Goal: Communication & Community: Answer question/provide support

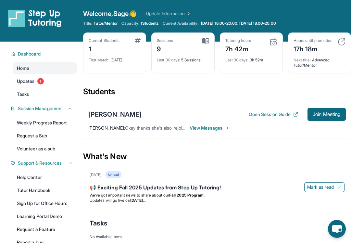
scroll to position [3, 0]
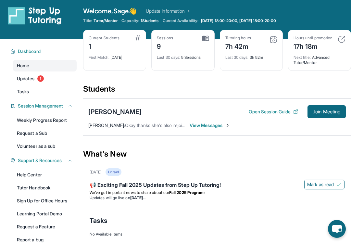
click at [215, 123] on span "View Messages" at bounding box center [210, 125] width 41 height 7
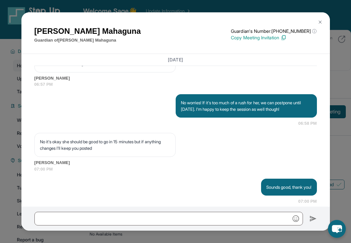
scroll to position [4611, 0]
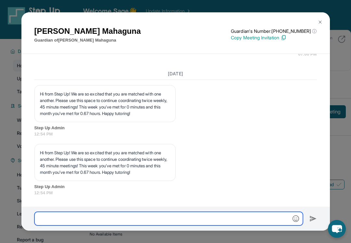
click at [93, 223] on input "text" at bounding box center [168, 219] width 269 height 14
type input "*"
type input "**********"
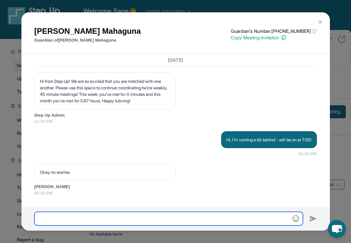
scroll to position [4683, 0]
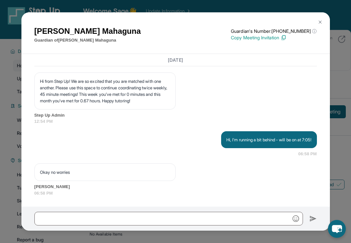
click at [319, 22] on img at bounding box center [320, 22] width 5 height 5
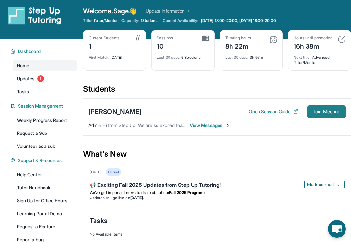
click at [318, 106] on button "Join Meeting" at bounding box center [327, 111] width 38 height 13
click at [219, 127] on span "View Messages" at bounding box center [210, 125] width 41 height 7
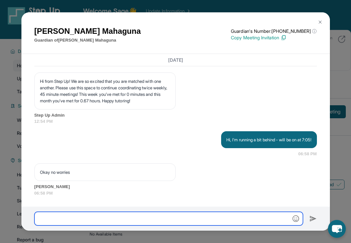
click at [132, 216] on input "text" at bounding box center [168, 219] width 269 height 14
type input "**********"
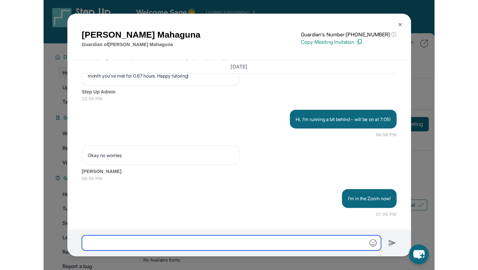
scroll to position [4715, 0]
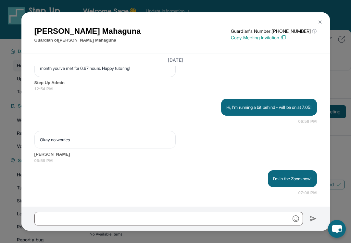
click at [320, 21] on img at bounding box center [320, 22] width 5 height 5
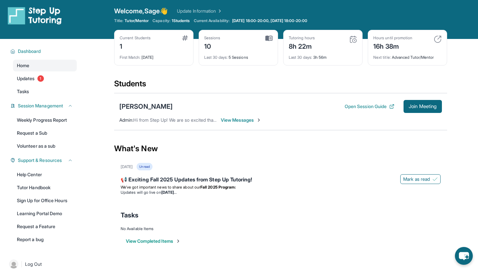
click at [240, 121] on span "View Messages" at bounding box center [241, 120] width 41 height 7
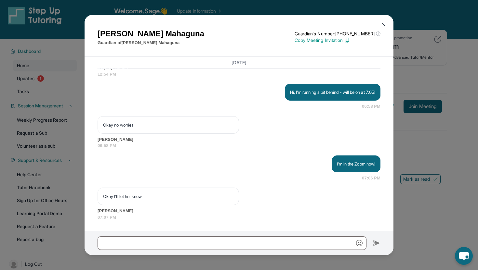
scroll to position [4733, 0]
click at [351, 25] on img at bounding box center [383, 24] width 5 height 5
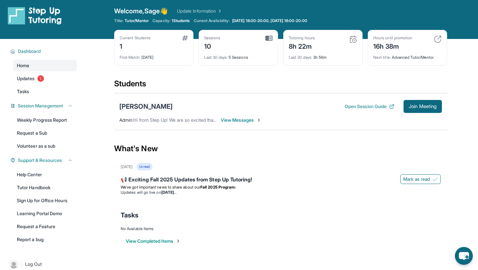
click at [147, 107] on div "[PERSON_NAME]" at bounding box center [145, 106] width 53 height 9
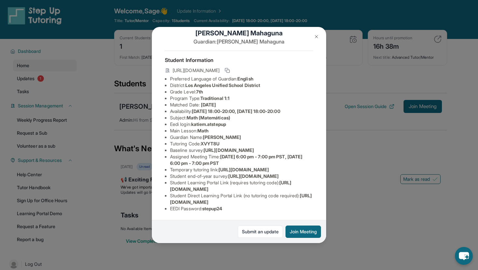
scroll to position [43, 0]
drag, startPoint x: 194, startPoint y: 94, endPoint x: 231, endPoint y: 94, distance: 37.4
click at [231, 121] on li "Eedi login : [PERSON_NAME].atstepup" at bounding box center [241, 124] width 143 height 7
copy span "katiem.atstepup"
